Goal: Task Accomplishment & Management: Complete application form

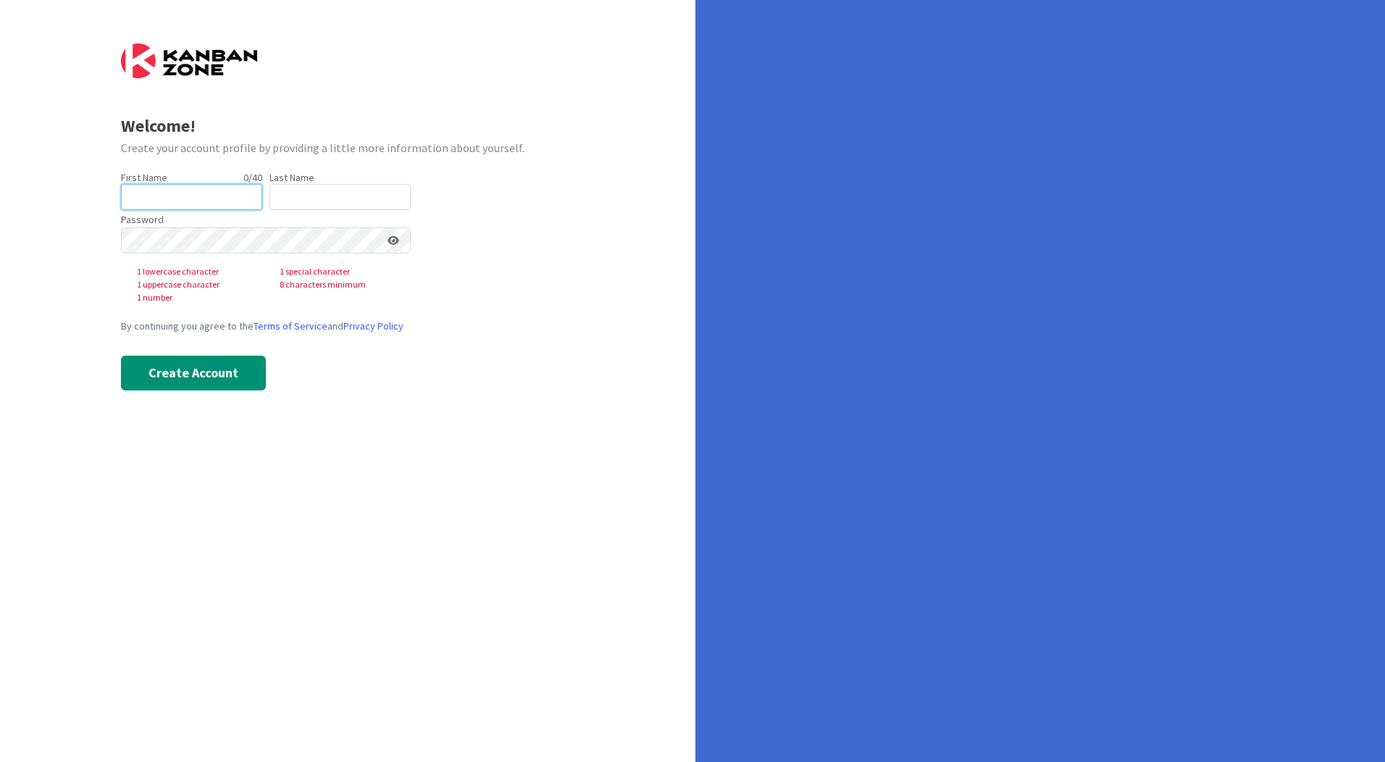
click at [214, 198] on input "text" at bounding box center [191, 197] width 141 height 26
type input "[PERSON_NAME]"
click at [352, 197] on input "text" at bounding box center [339, 197] width 141 height 26
type input "de Wit"
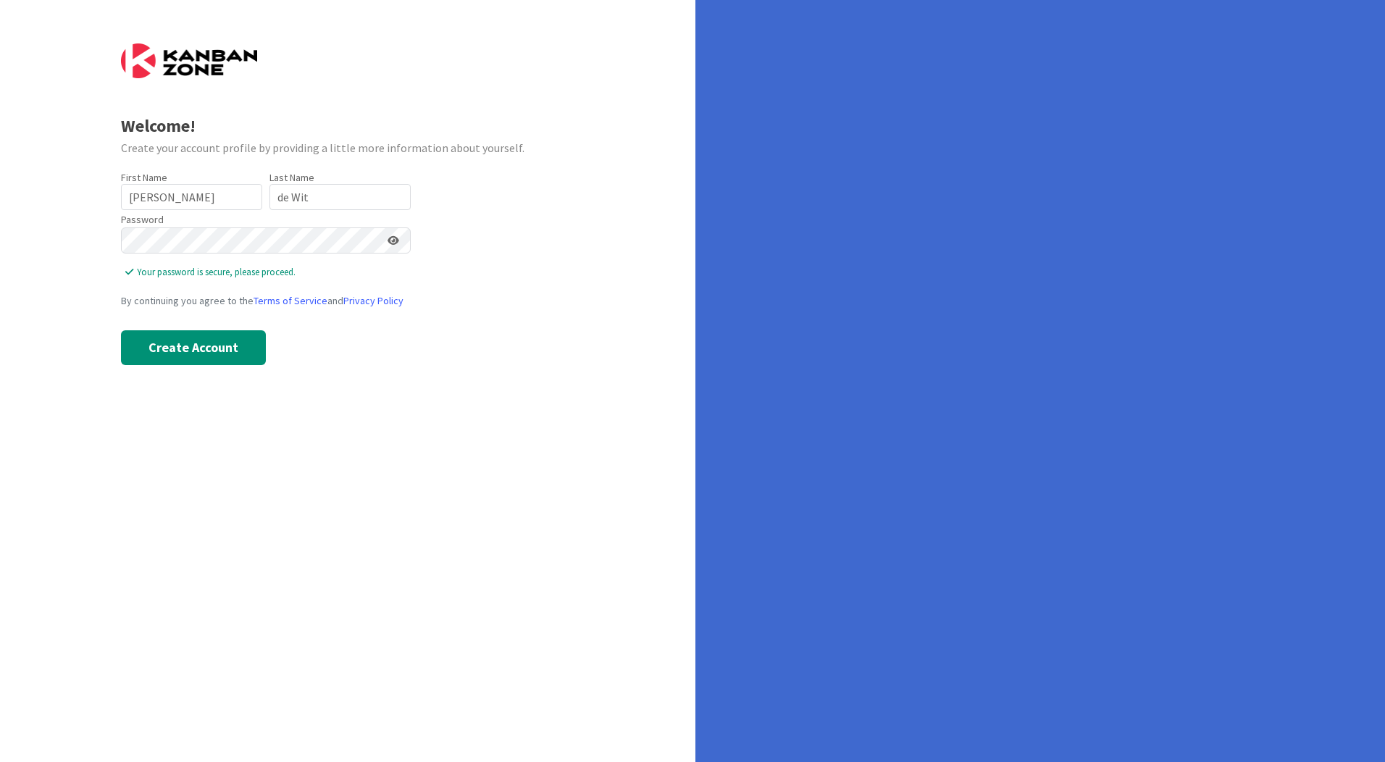
click at [462, 239] on form "Welcome! Create your account profile by providing a little more information abo…" at bounding box center [348, 204] width 454 height 322
click at [202, 343] on button "Create Account" at bounding box center [193, 347] width 145 height 35
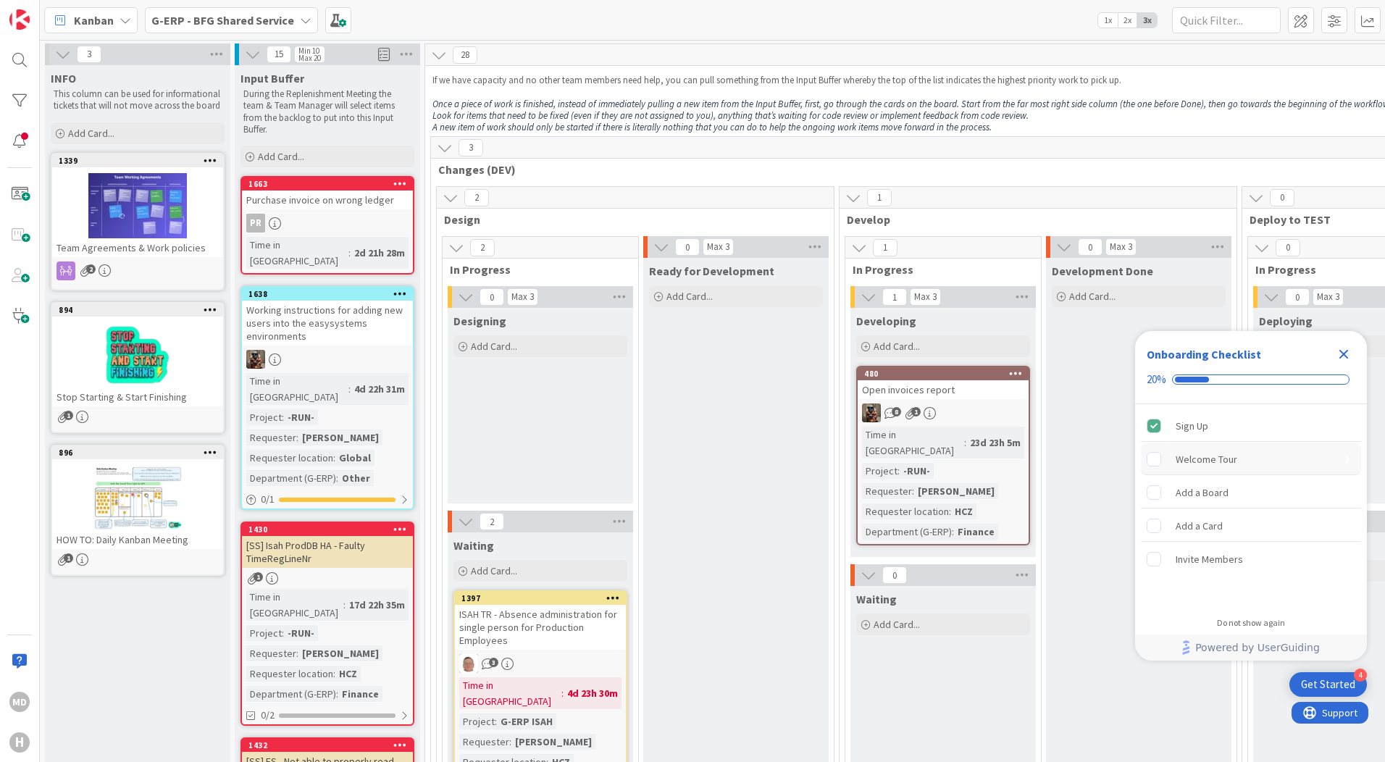
click at [1191, 458] on div "Welcome Tour" at bounding box center [1206, 458] width 62 height 17
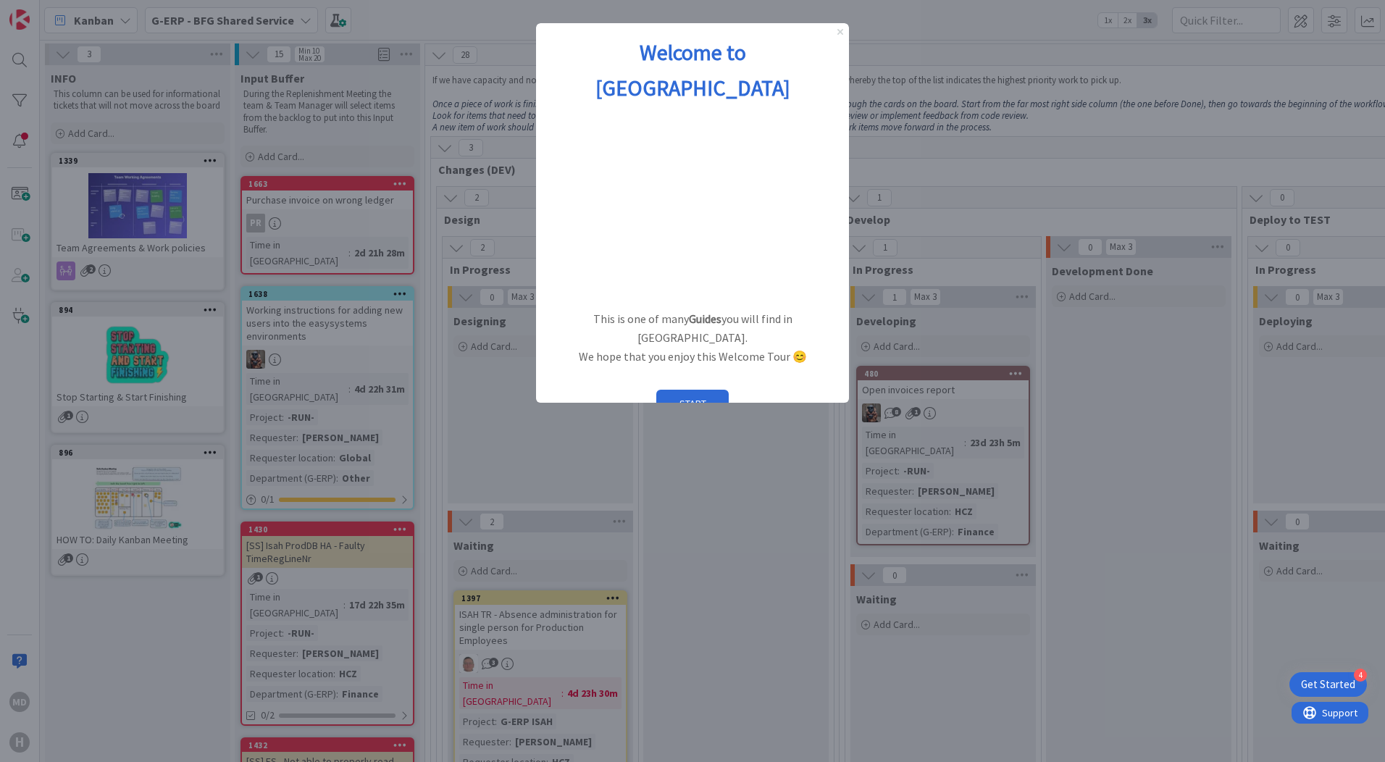
click at [839, 30] on icon "Close Preview" at bounding box center [840, 32] width 6 height 6
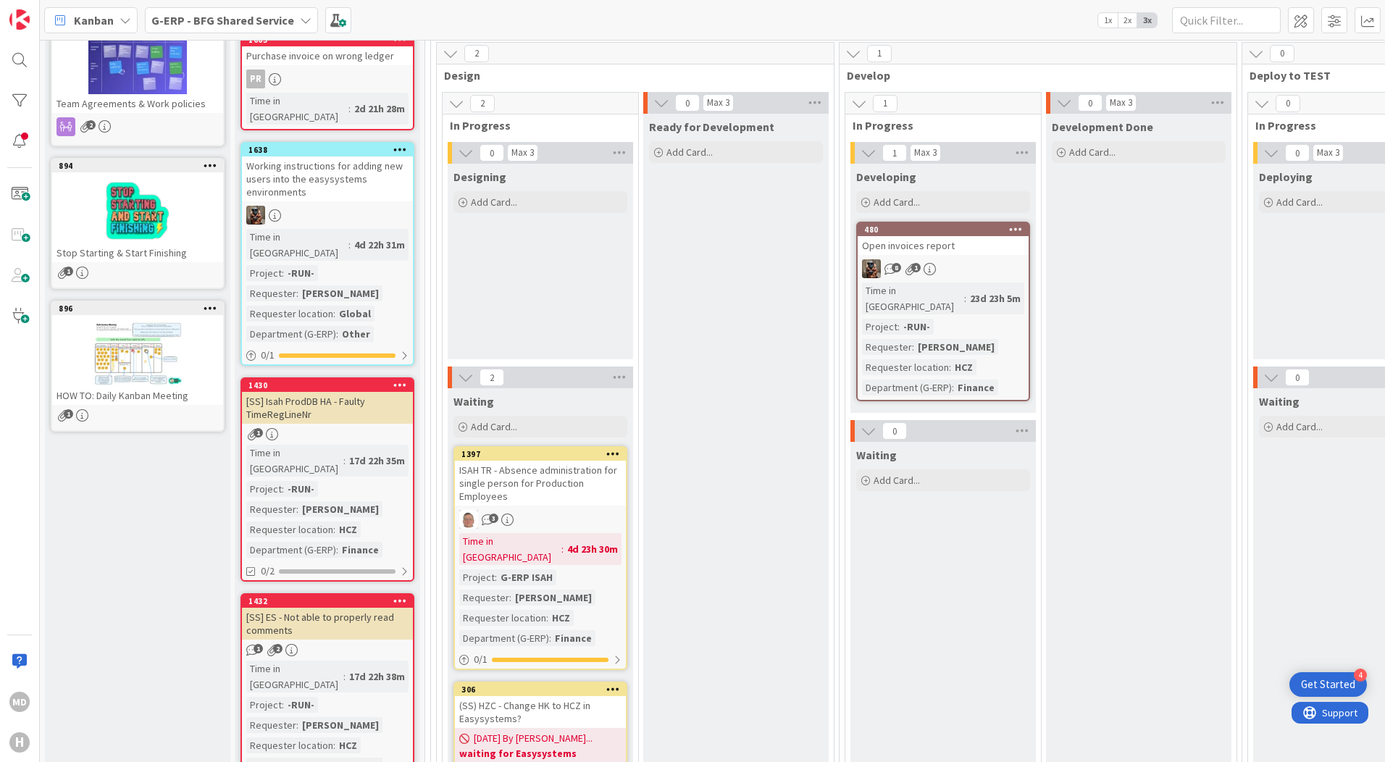
scroll to position [145, 0]
click at [114, 205] on div at bounding box center [137, 209] width 171 height 65
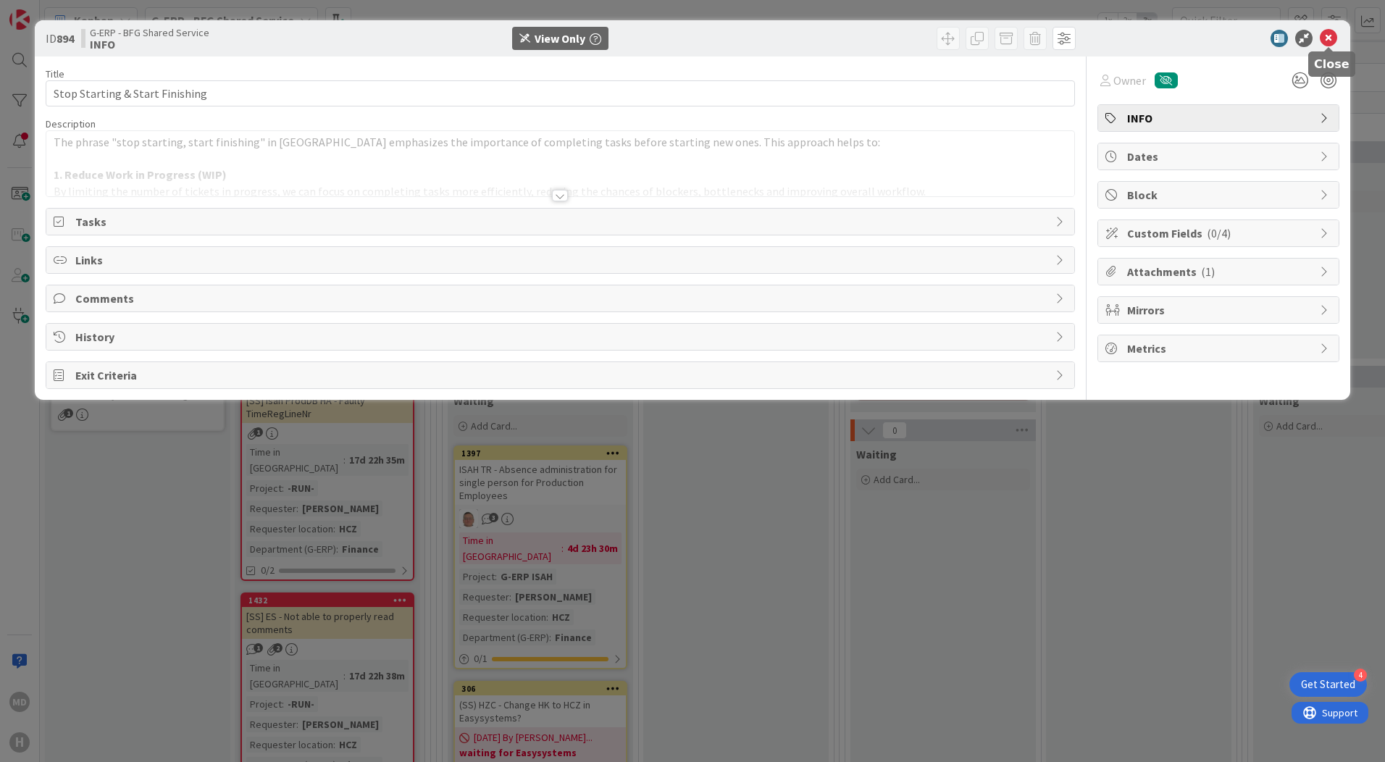
click at [1327, 38] on icon at bounding box center [1327, 38] width 17 height 17
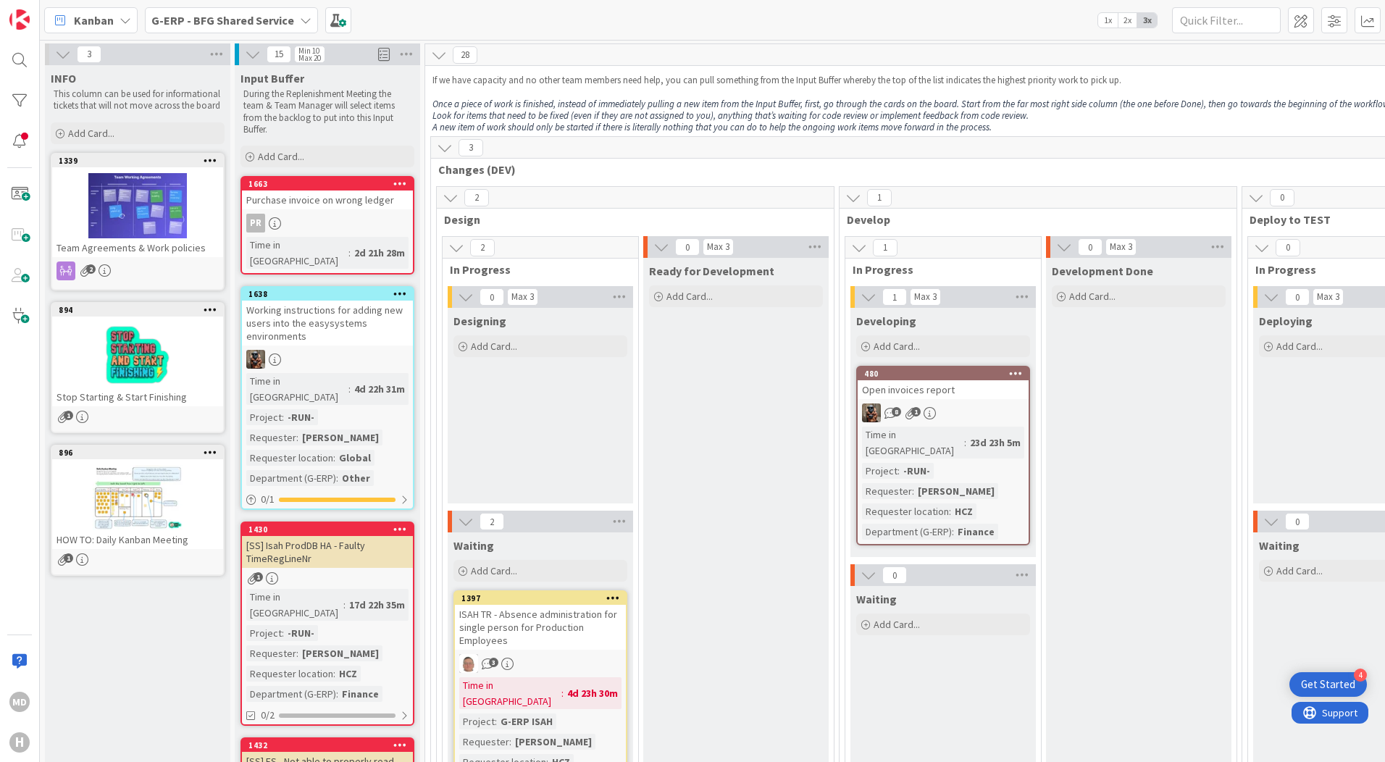
drag, startPoint x: 1284, startPoint y: 0, endPoint x: 720, endPoint y: 19, distance: 564.4
click at [720, 19] on div "Kanban G-ERP - BFG Shared Service 1x 2x 3x" at bounding box center [712, 20] width 1345 height 40
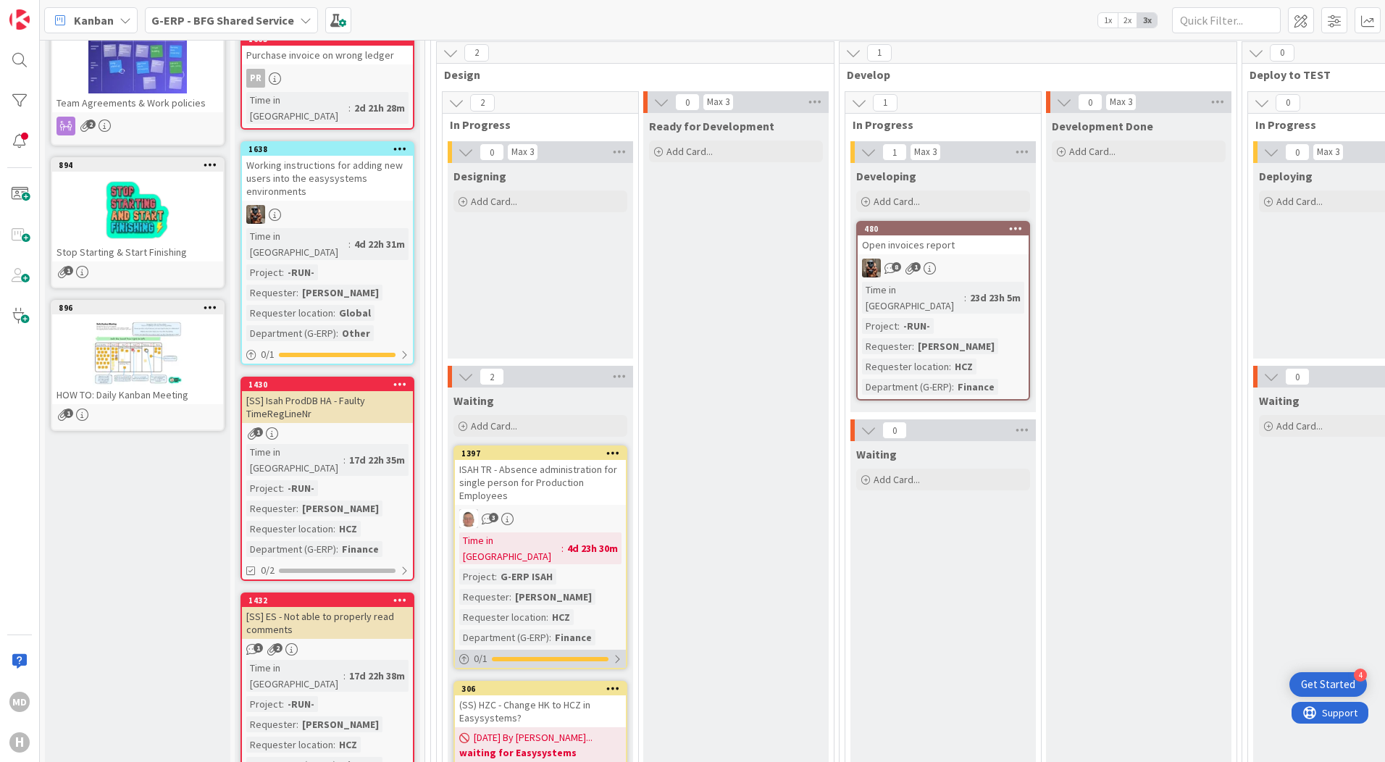
scroll to position [217, 0]
